Goal: Information Seeking & Learning: Learn about a topic

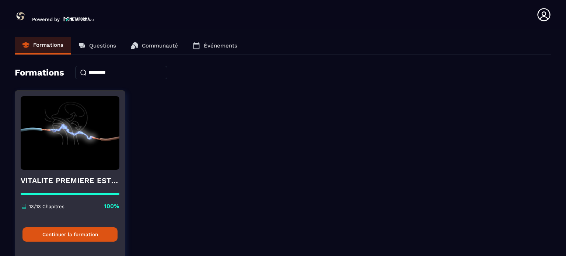
click at [57, 232] on button "Continuer la formation" at bounding box center [69, 234] width 95 height 14
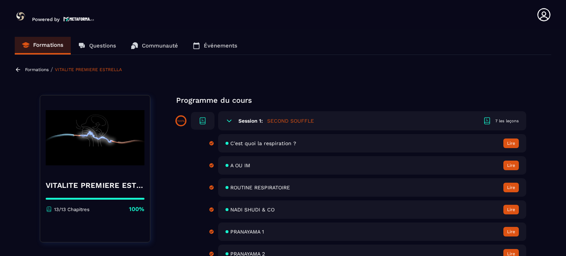
click at [239, 167] on span "A OU IM" at bounding box center [240, 166] width 20 height 6
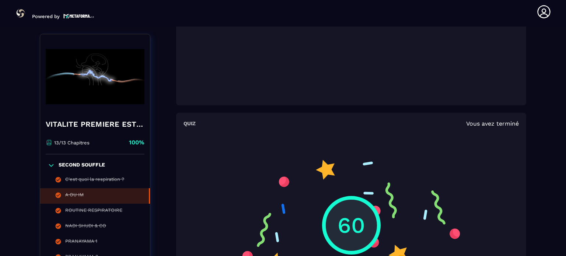
scroll to position [716, 0]
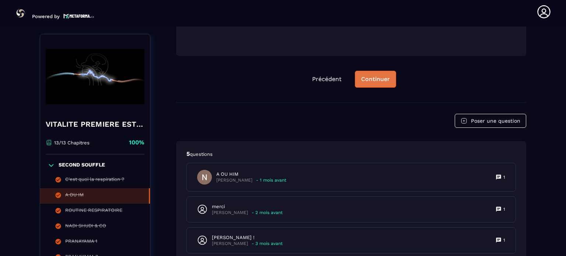
click at [369, 80] on div "Continuer" at bounding box center [375, 79] width 29 height 7
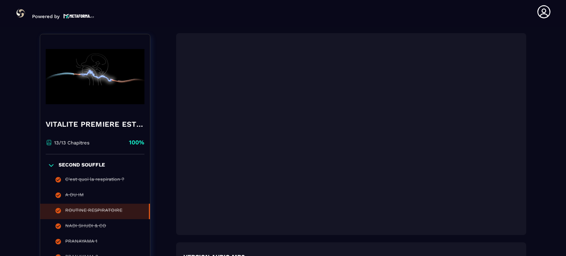
scroll to position [1109, 0]
